Goal: Task Accomplishment & Management: Manage account settings

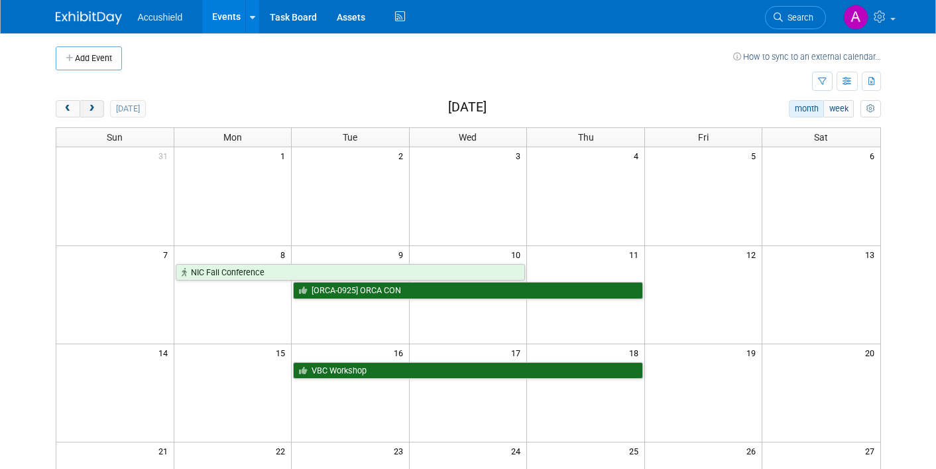
click at [95, 111] on span "next" at bounding box center [92, 109] width 10 height 9
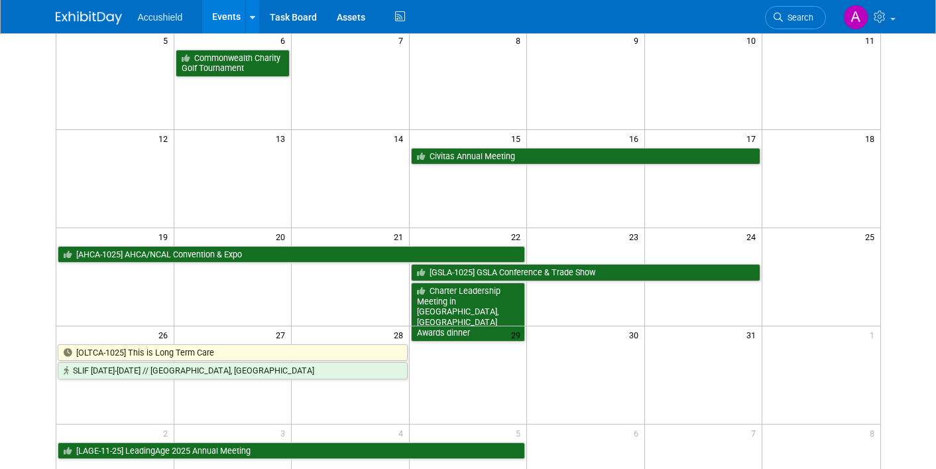
scroll to position [227, 0]
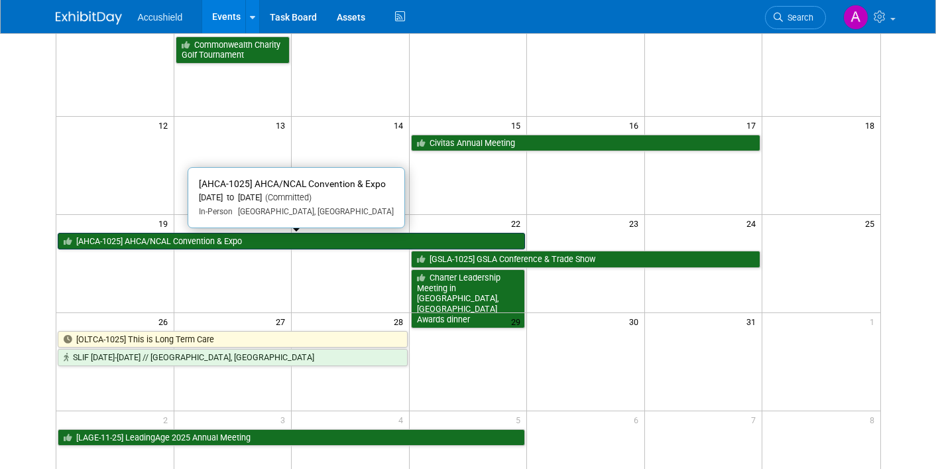
click at [206, 238] on link "[AHCA-1025] AHCA/NCAL Convention & Expo" at bounding box center [292, 241] width 468 height 17
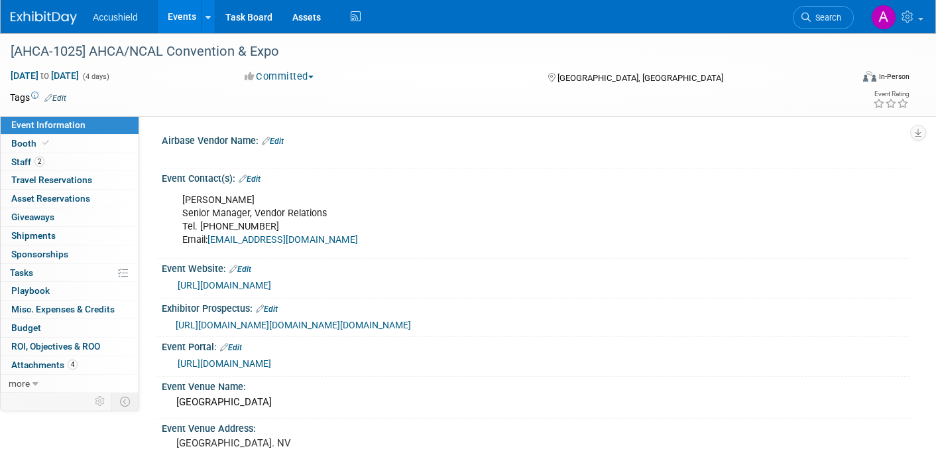
select select "Yes"
select select "WIP"
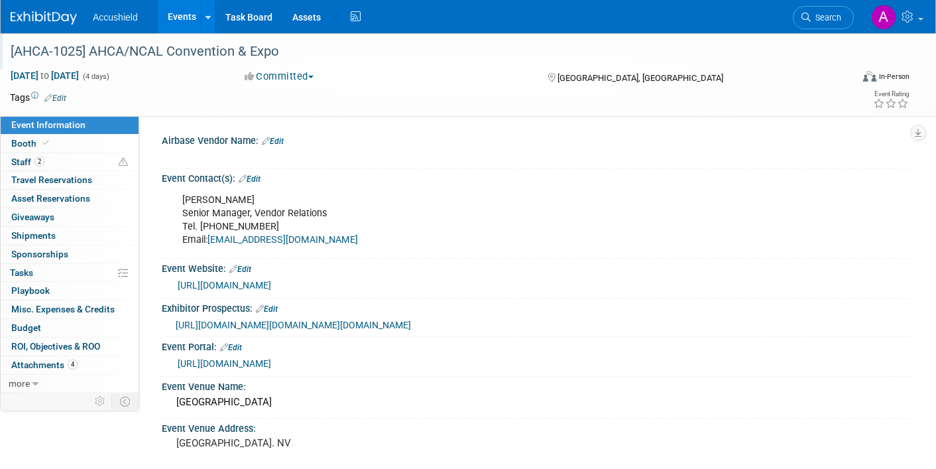
click at [36, 49] on div "[AHCA-1025] AHCA/NCAL Convention & Expo" at bounding box center [419, 52] width 826 height 24
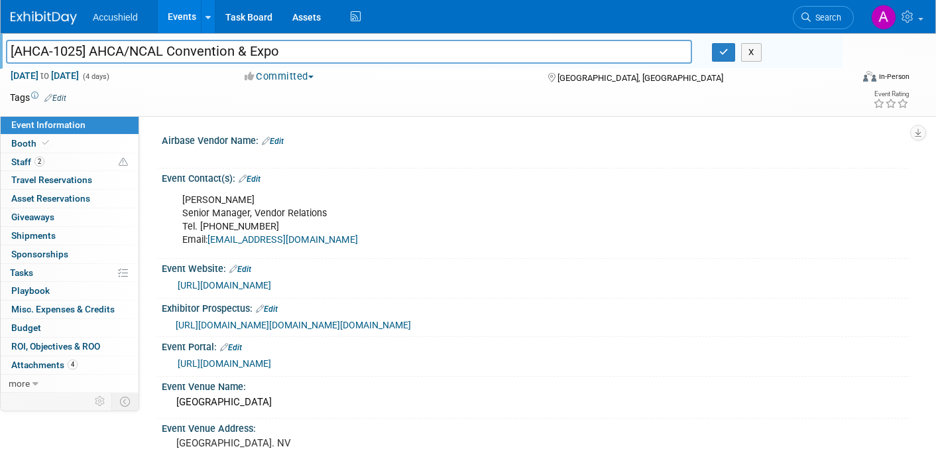
click at [201, 50] on input "[AHCA-1025] AHCA/NCAL Convention & Expo" at bounding box center [349, 51] width 686 height 23
